Goal: Check status: Check status

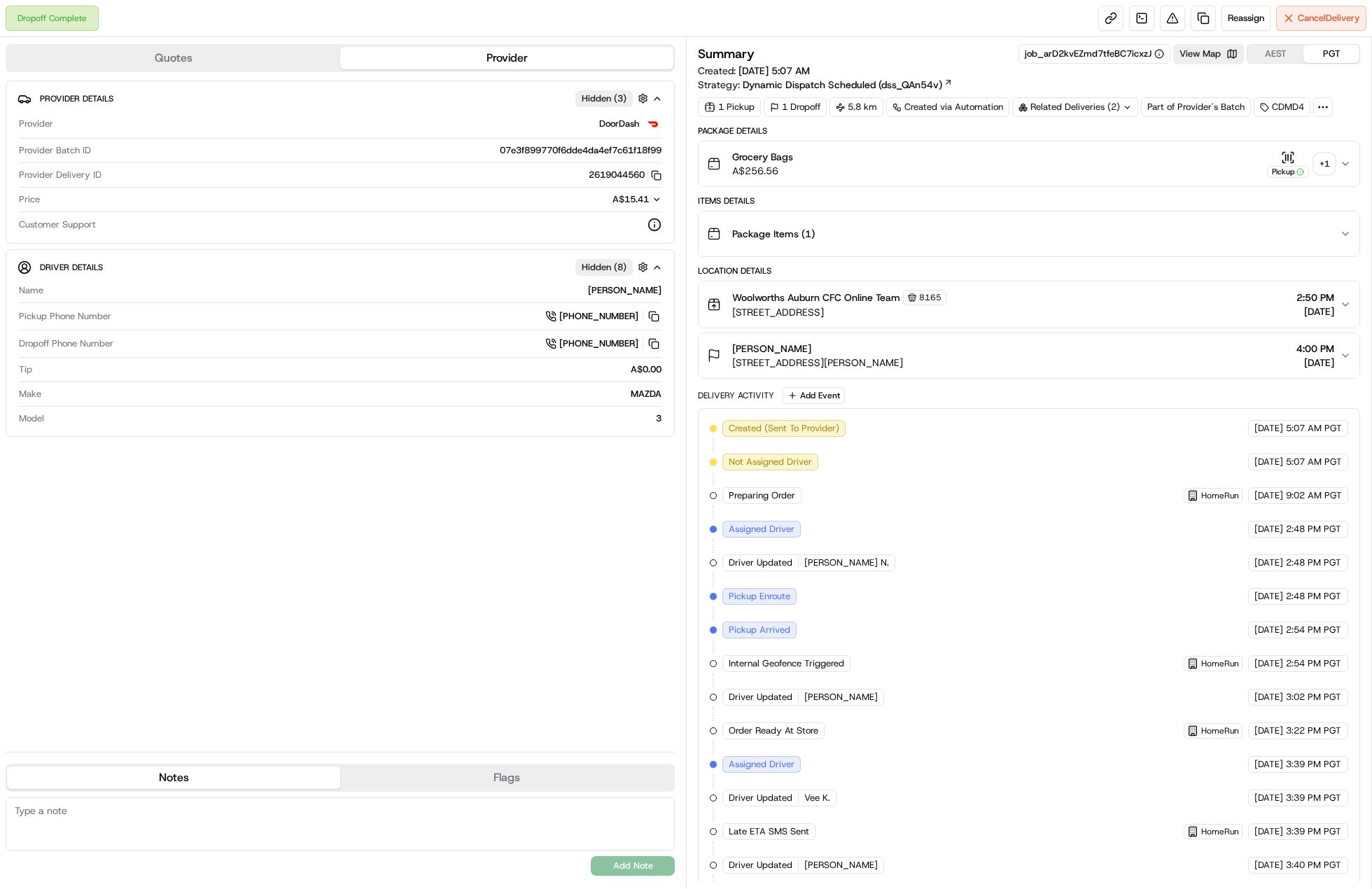
click at [1118, 104] on div "Related Deliveries (2)" at bounding box center [1075, 107] width 126 height 19
click at [1322, 166] on div "+ 1" at bounding box center [1324, 163] width 19 height 19
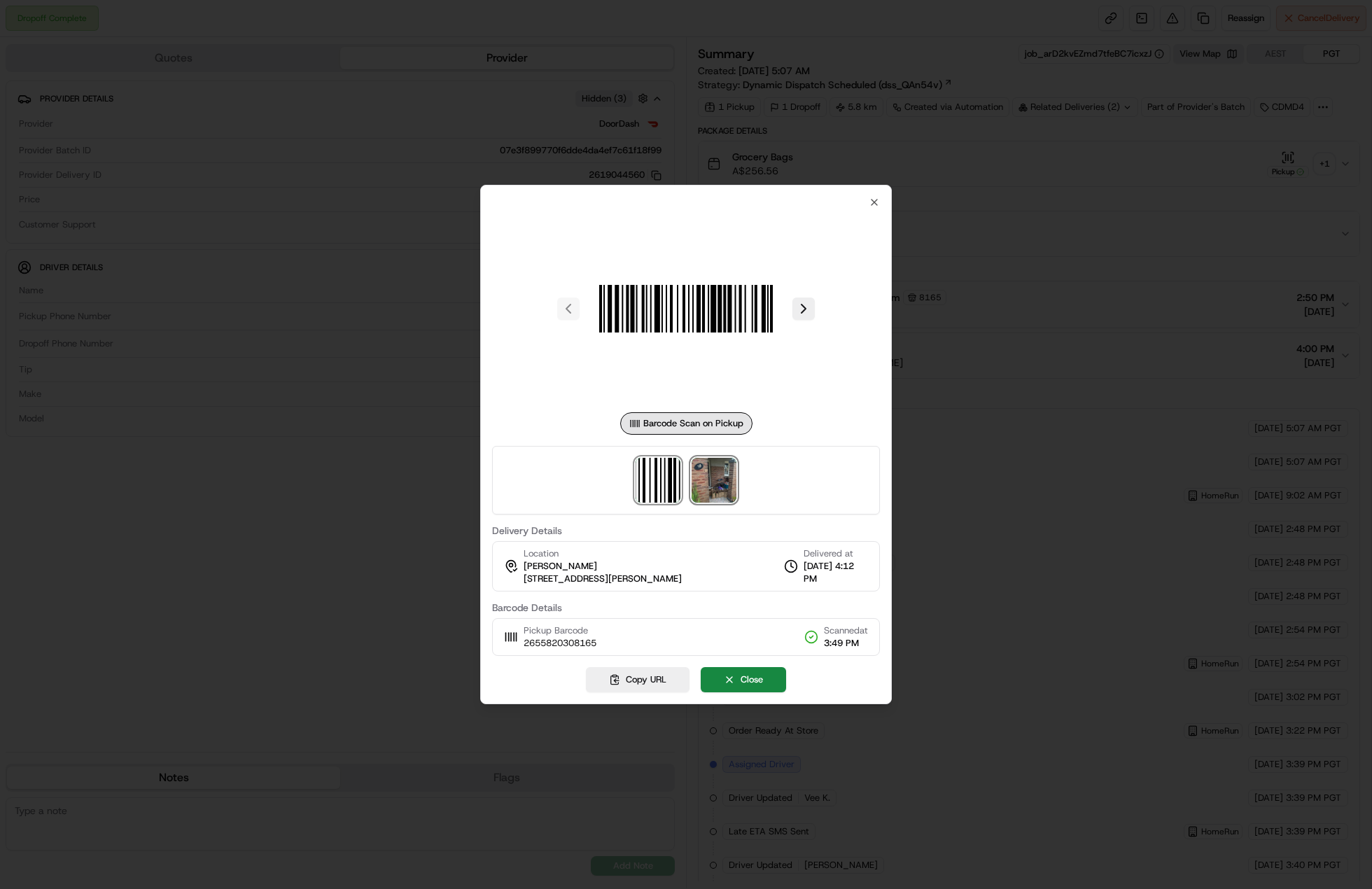
click at [736, 473] on img at bounding box center [714, 479] width 45 height 45
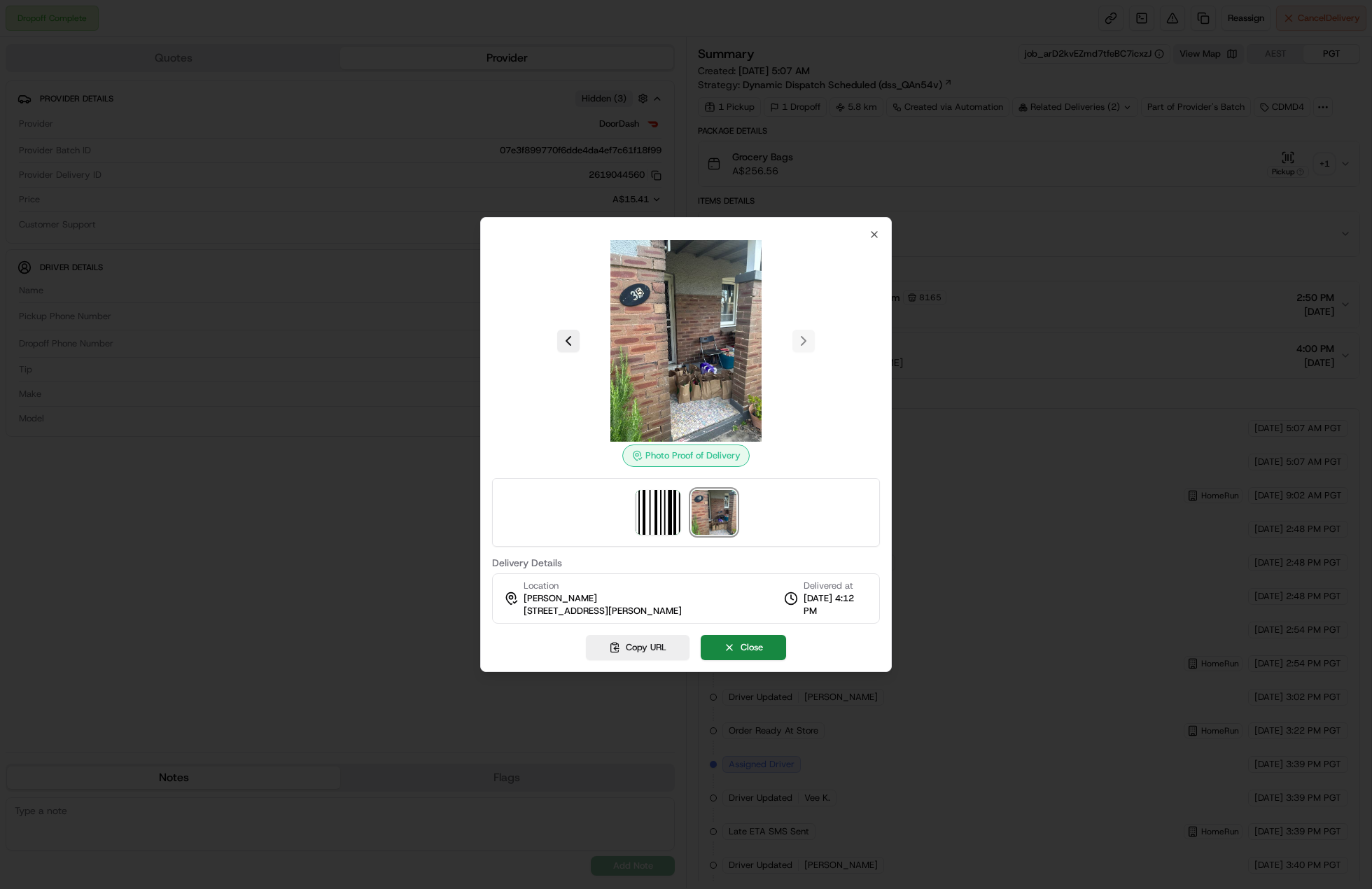
click at [1095, 355] on div at bounding box center [686, 444] width 1372 height 889
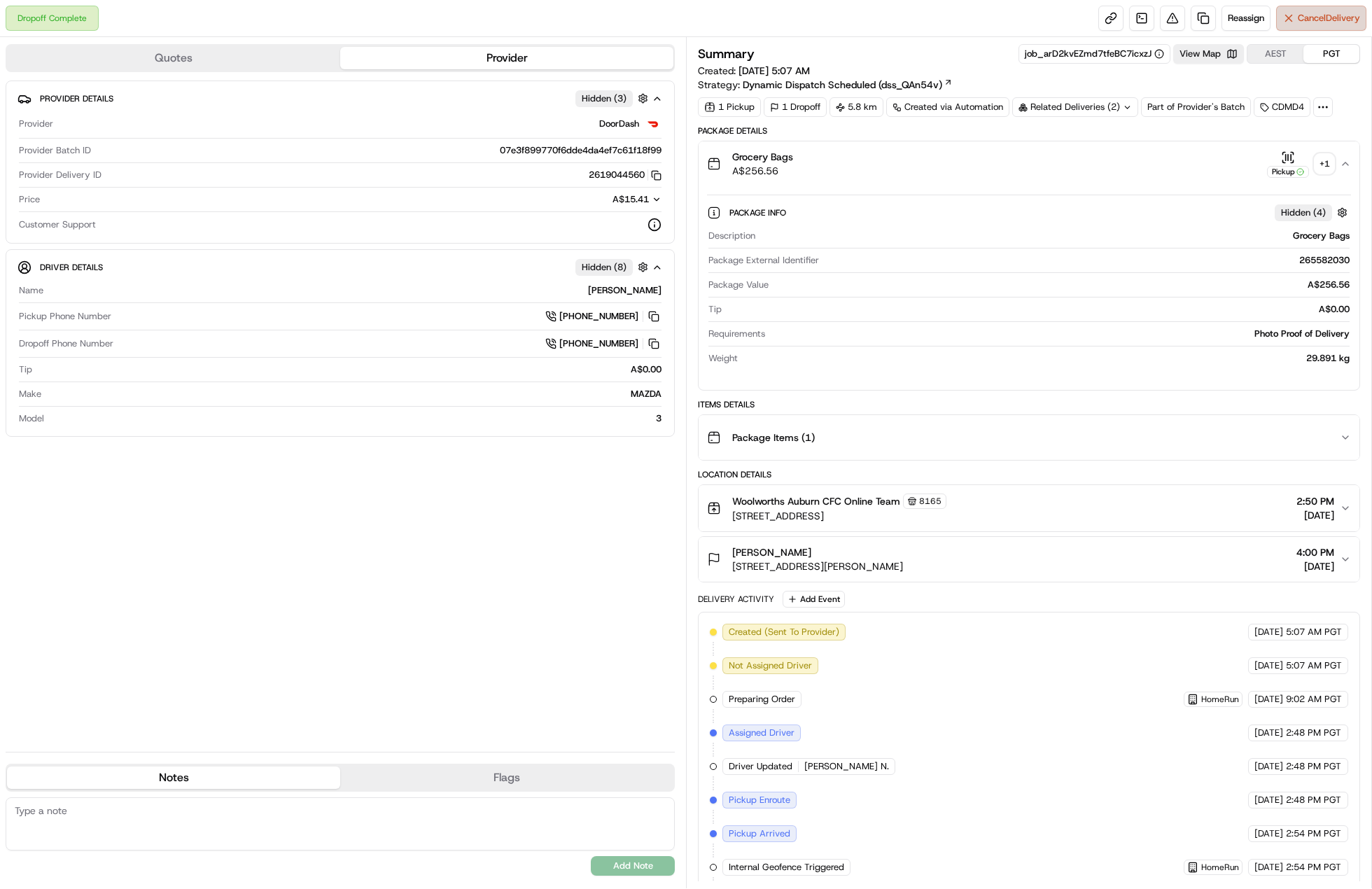
click at [1301, 11] on button "Cancel Delivery" at bounding box center [1321, 19] width 90 height 25
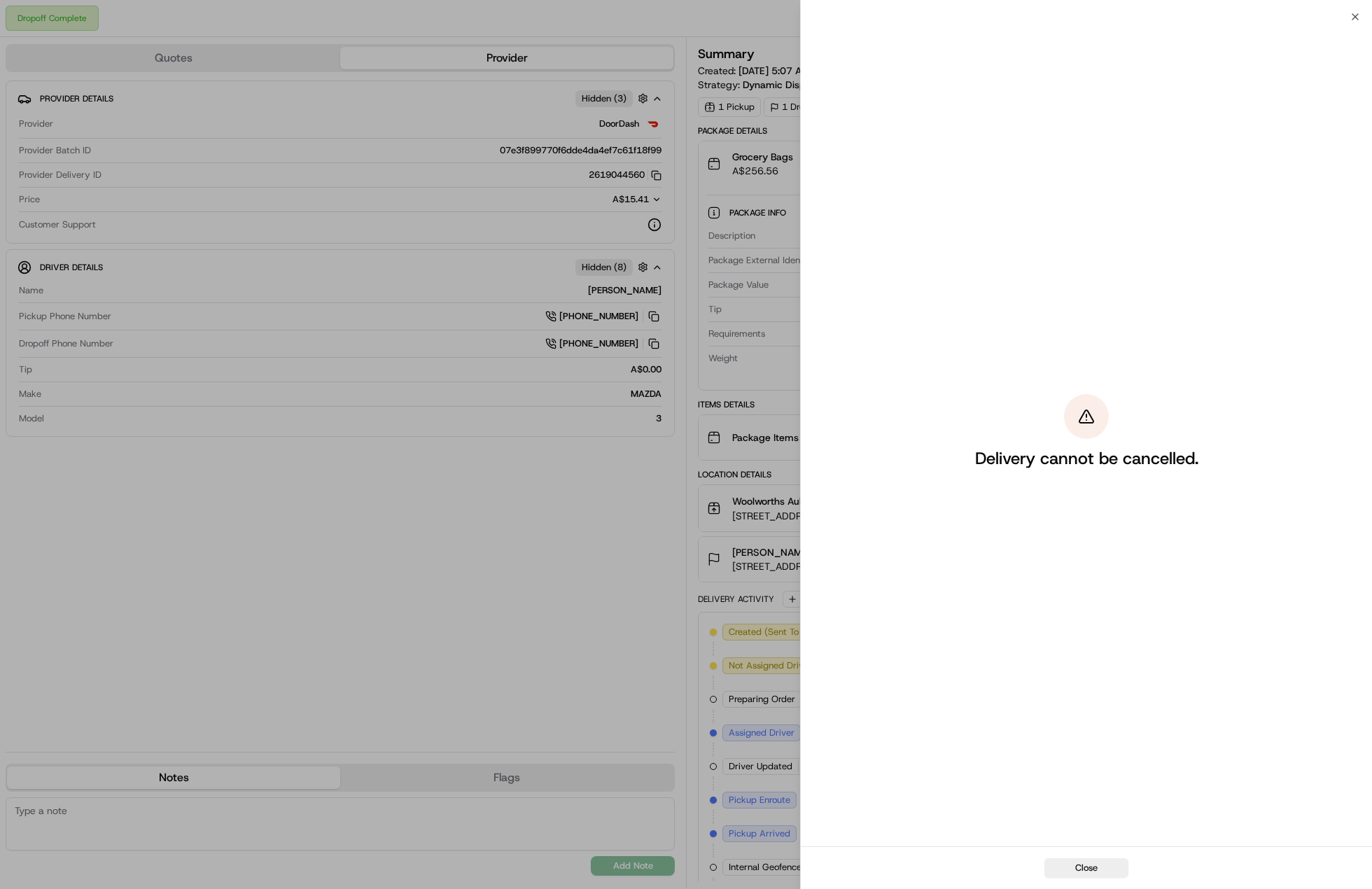
click at [1061, 855] on div "Close" at bounding box center [1085, 868] width 571 height 43
click at [1060, 860] on button "Close" at bounding box center [1086, 868] width 84 height 19
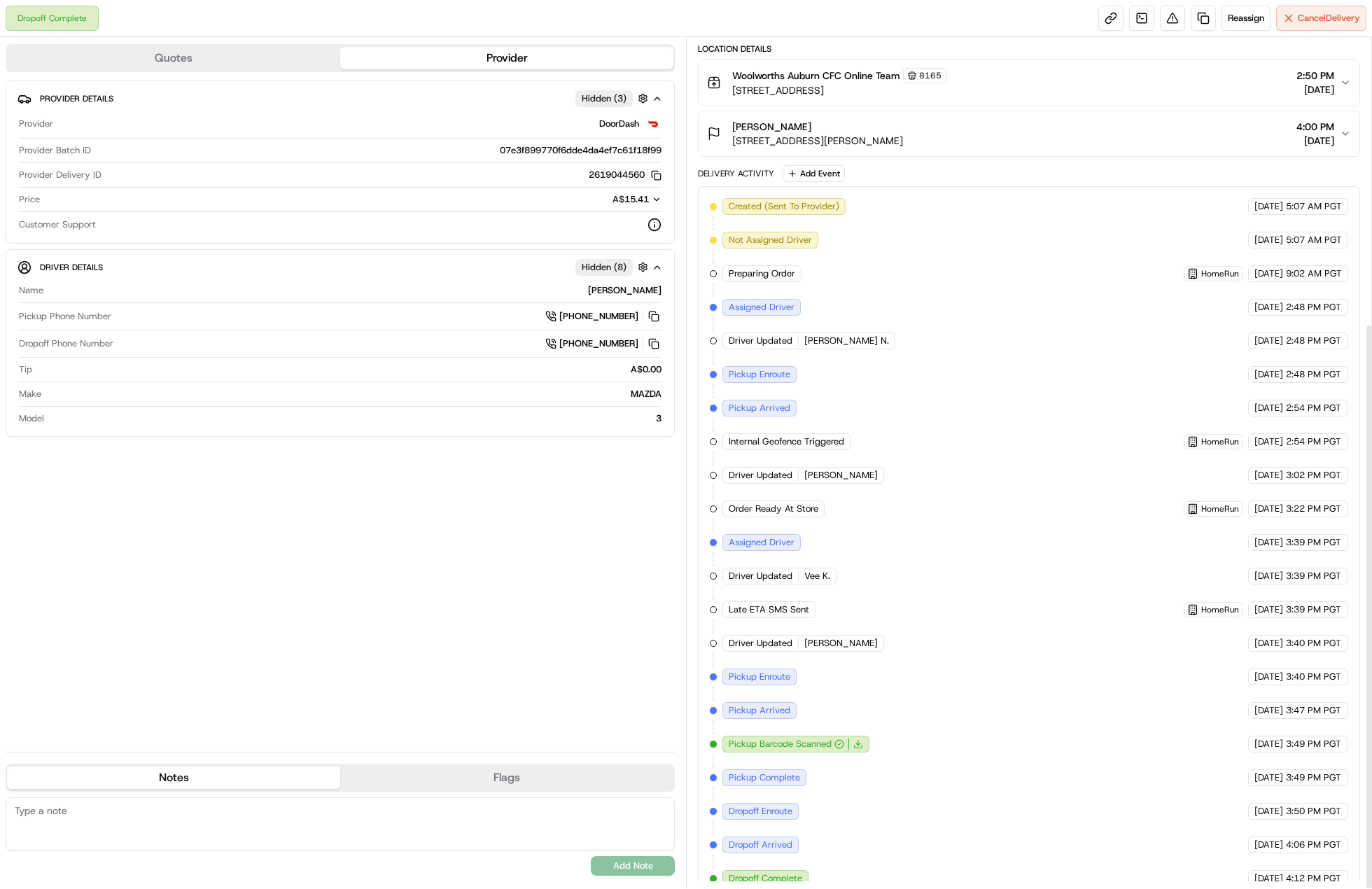
scroll to position [429, 0]
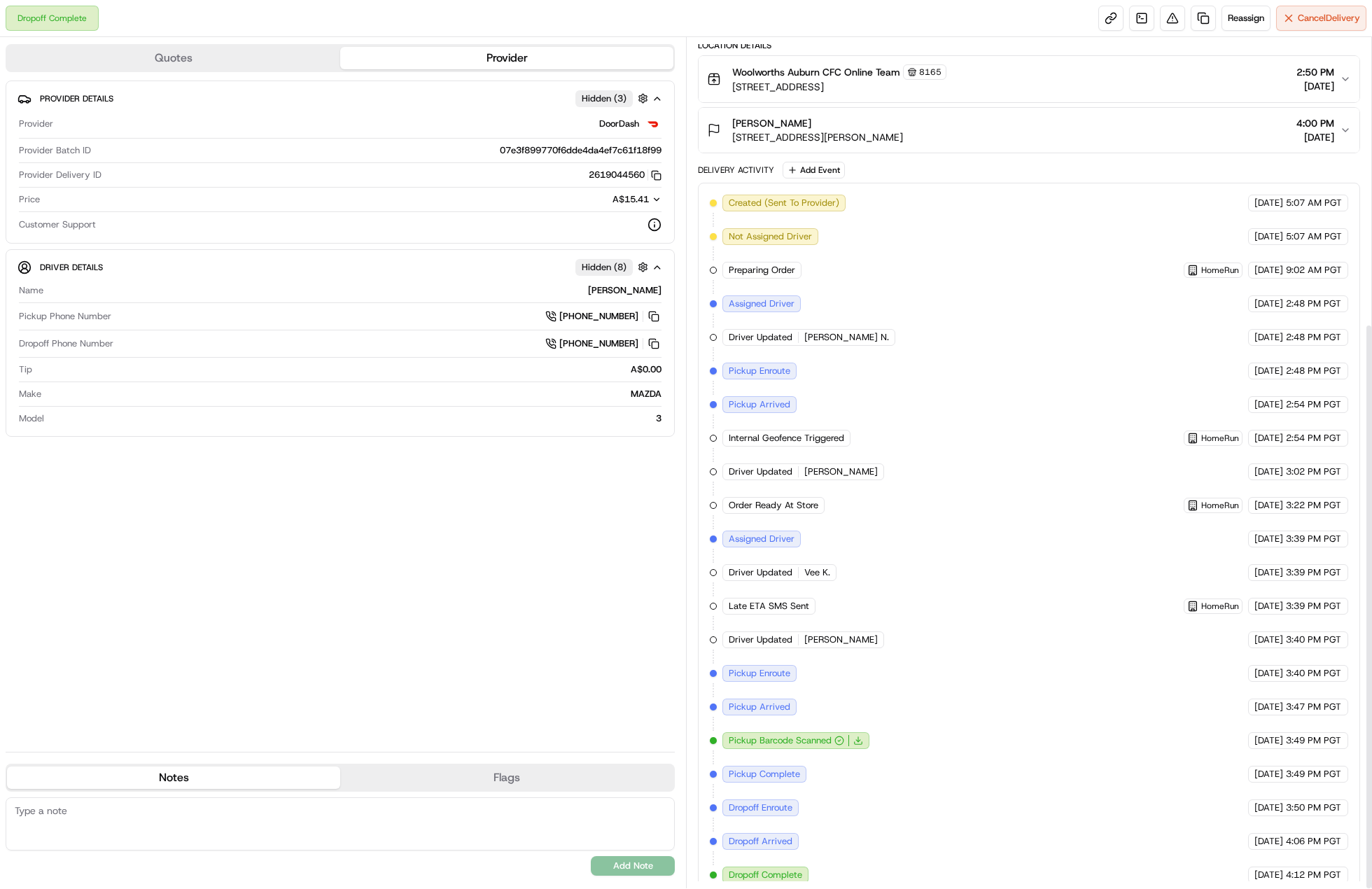
click at [979, 474] on div "Created (Sent To Provider) DoorDash [DATE] 5:07 AM PGT Not Assigned Driver Door…" at bounding box center [1028, 538] width 638 height 689
